Goal: Task Accomplishment & Management: Manage account settings

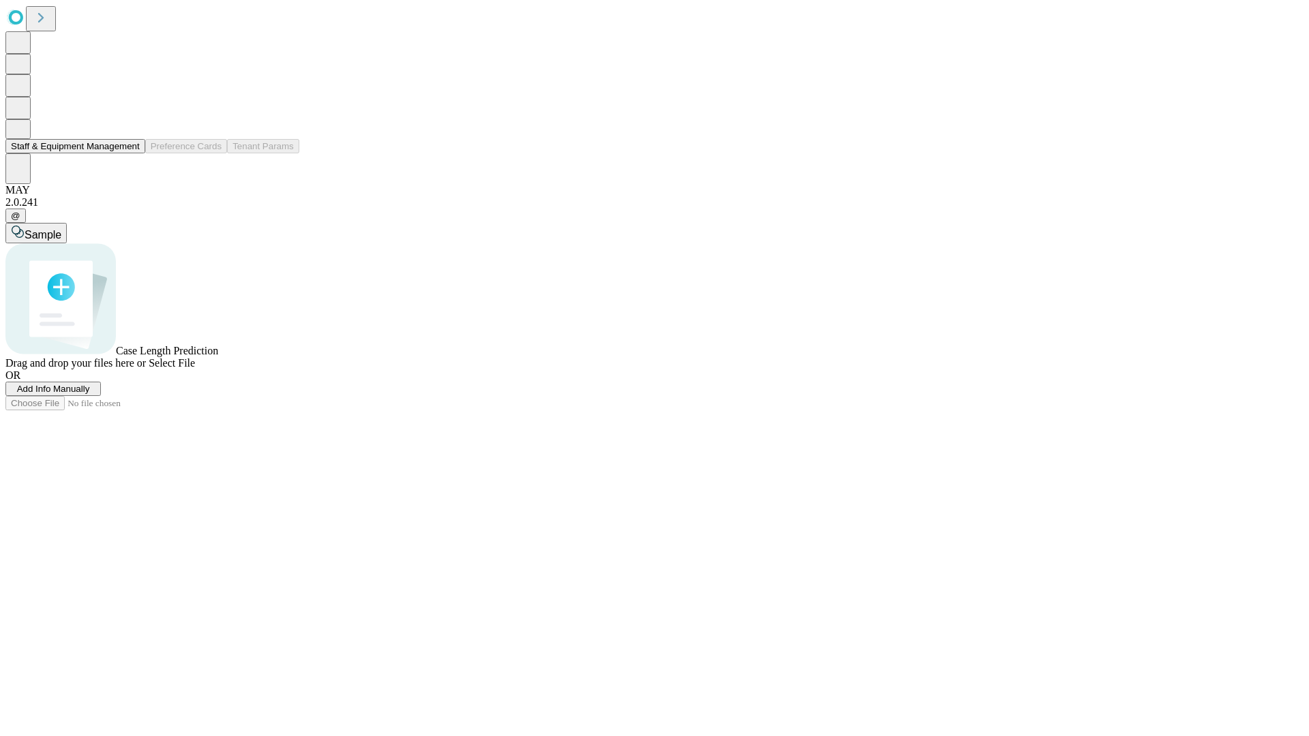
click at [130, 153] on button "Staff & Equipment Management" at bounding box center [75, 146] width 140 height 14
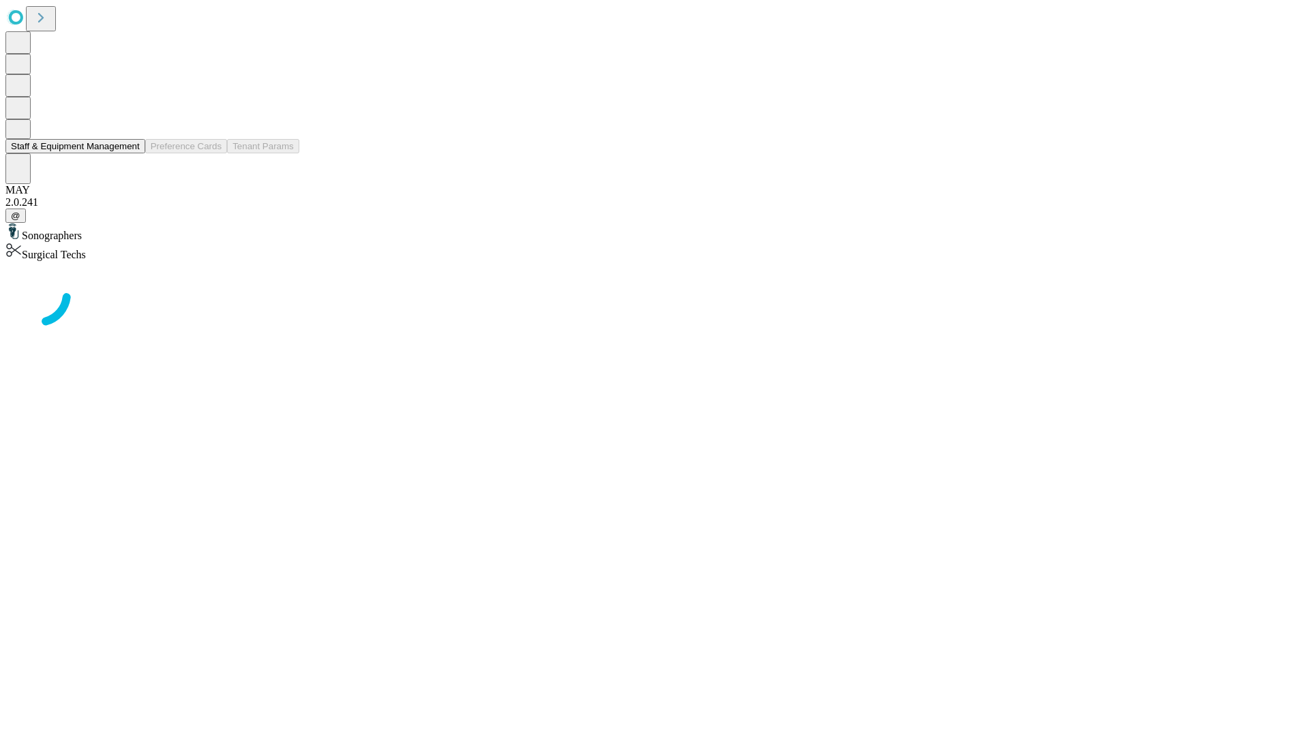
click at [130, 153] on button "Staff & Equipment Management" at bounding box center [75, 146] width 140 height 14
